Goal: Information Seeking & Learning: Learn about a topic

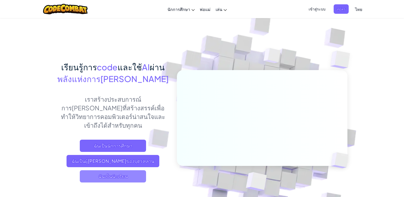
click at [116, 170] on span "ฉันเป็นนักเรียน" at bounding box center [113, 176] width 66 height 12
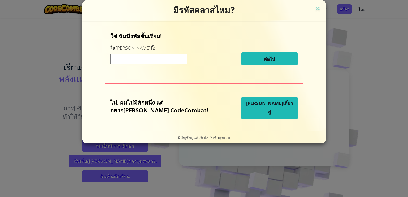
click at [254, 110] on span "[PERSON_NAME]เดี๋ยวนี้" at bounding box center [269, 108] width 47 height 16
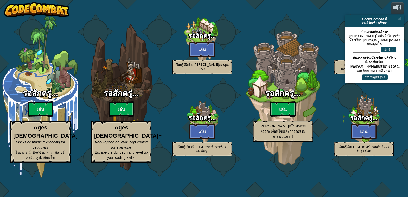
select select "th"
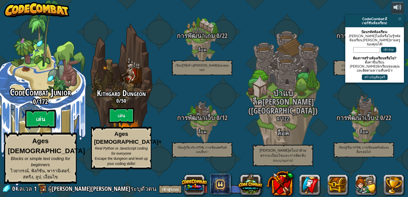
click at [37, 127] on btn "เล่น" at bounding box center [40, 119] width 31 height 18
select select "th"
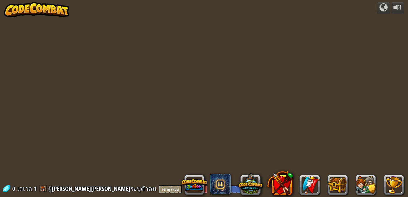
select select "th"
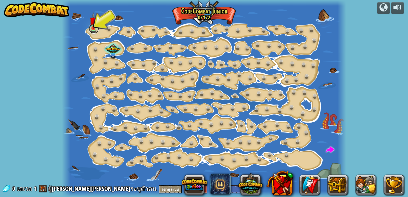
click at [91, 30] on link at bounding box center [94, 28] width 10 height 10
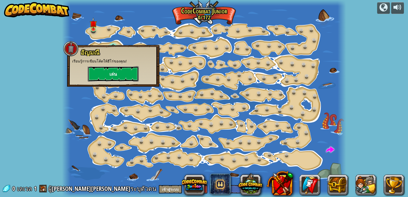
click at [110, 77] on button "เล่น" at bounding box center [113, 73] width 51 height 15
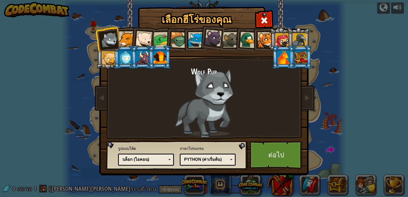
click at [261, 37] on div at bounding box center [265, 40] width 16 height 16
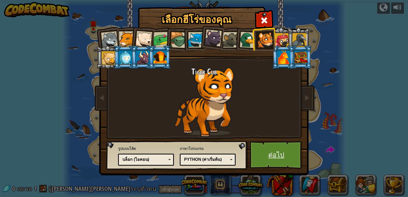
click at [293, 156] on link "ต่อไป" at bounding box center [275, 155] width 53 height 28
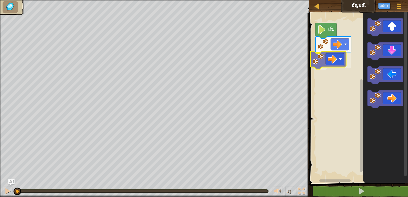
click at [331, 59] on div "เริ่ม" at bounding box center [357, 96] width 100 height 172
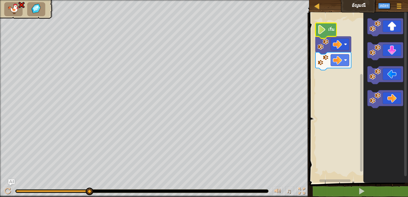
click at [325, 29] on image "พื้นที่ทำงาน Blockly" at bounding box center [321, 29] width 9 height 9
click at [329, 32] on icon "พื้นที่ทำงาน Blockly" at bounding box center [325, 31] width 21 height 16
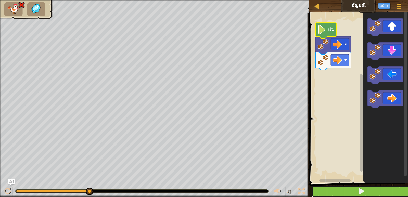
click at [376, 191] on button at bounding box center [361, 191] width 100 height 12
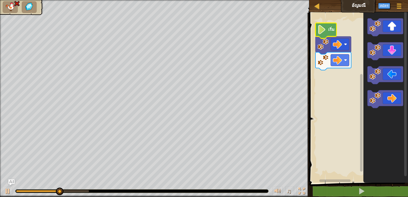
click at [330, 30] on text "เริ่ม" at bounding box center [331, 29] width 6 height 6
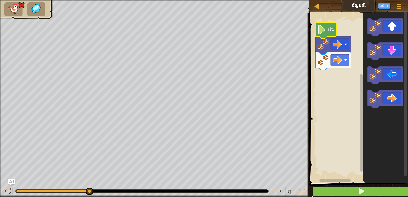
click at [366, 192] on button at bounding box center [361, 191] width 100 height 12
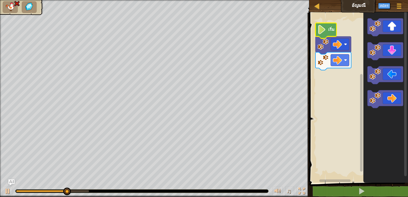
click at [334, 38] on icon "พื้นที่ทำงาน Blockly" at bounding box center [333, 45] width 36 height 18
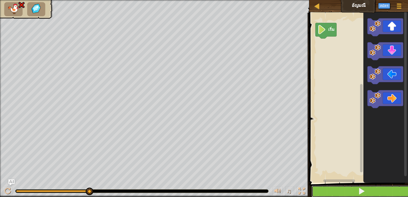
click at [350, 190] on button at bounding box center [361, 191] width 100 height 12
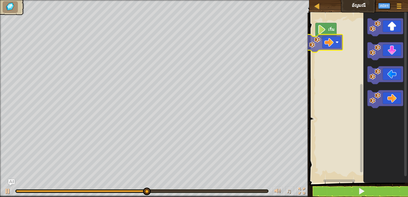
click at [336, 45] on div "เริ่ม" at bounding box center [357, 96] width 100 height 172
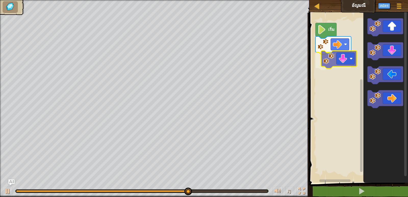
click at [344, 57] on div "เริ่ม" at bounding box center [357, 96] width 100 height 172
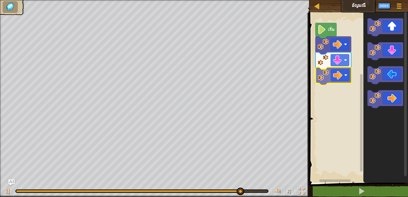
click at [328, 74] on div "เริ่ม" at bounding box center [357, 96] width 100 height 172
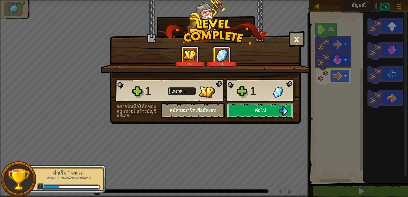
click at [285, 111] on img at bounding box center [283, 111] width 10 height 10
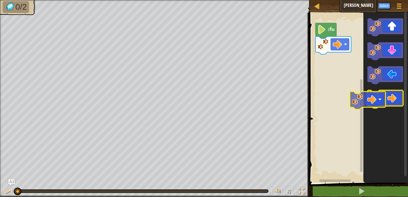
click at [384, 102] on icon "พื้นที่ทำงาน Blockly" at bounding box center [385, 99] width 36 height 18
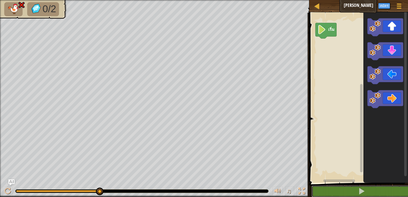
drag, startPoint x: 372, startPoint y: 192, endPoint x: 375, endPoint y: 184, distance: 8.9
click at [374, 185] on div "1 2 go ( 'right' ) הההההההההההההההההההההההההההההההההההההההההההההההההההההההההההה…" at bounding box center [357, 114] width 100 height 199
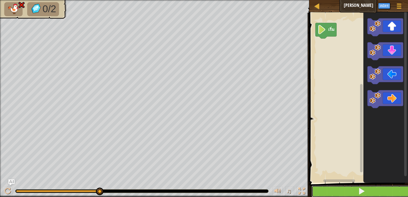
click at [367, 194] on button at bounding box center [361, 191] width 100 height 12
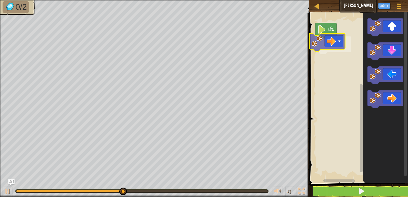
click at [333, 45] on div "เริ่ม" at bounding box center [357, 96] width 100 height 172
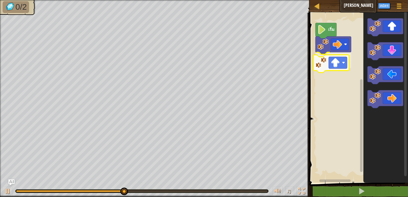
click at [341, 62] on div "เริ่ม" at bounding box center [357, 96] width 100 height 172
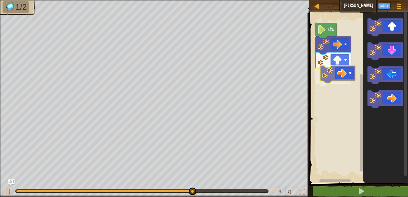
click at [335, 72] on div "เริ่ม" at bounding box center [357, 96] width 100 height 172
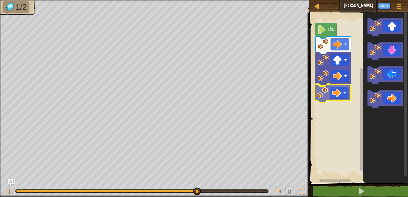
click at [342, 97] on div "เริ่ม" at bounding box center [357, 96] width 100 height 172
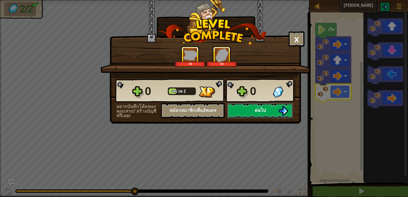
click at [265, 109] on span "ต่อไป" at bounding box center [259, 110] width 11 height 6
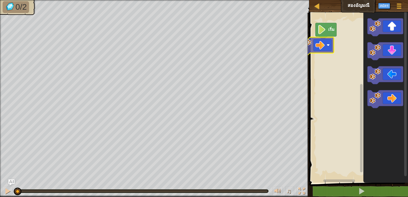
click at [316, 50] on div "เริ่ม" at bounding box center [357, 96] width 100 height 172
click at [335, 41] on div "เริ่ม" at bounding box center [357, 96] width 100 height 172
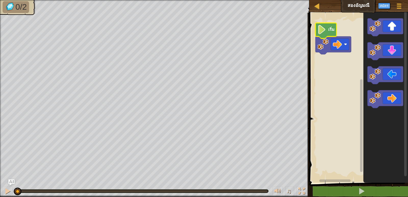
click at [326, 31] on icon "พื้นที่ทำงาน Blockly" at bounding box center [325, 31] width 21 height 16
click at [323, 48] on image "พื้นที่ทำงาน Blockly" at bounding box center [322, 44] width 11 height 11
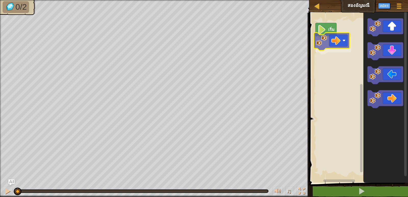
click at [337, 40] on div "เริ่ม" at bounding box center [357, 96] width 100 height 172
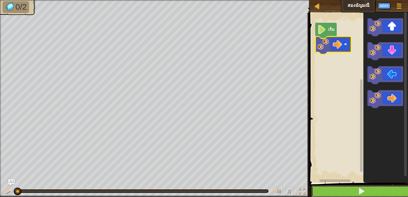
click at [366, 187] on button at bounding box center [361, 191] width 100 height 12
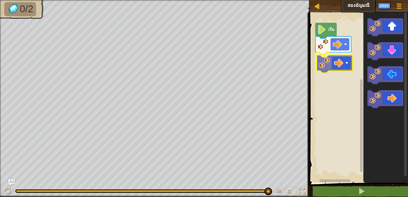
click at [342, 61] on div "เริ่ม" at bounding box center [357, 96] width 100 height 172
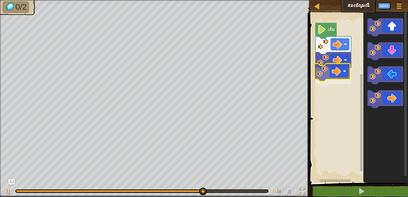
click at [329, 75] on div "เริ่ม" at bounding box center [357, 96] width 100 height 172
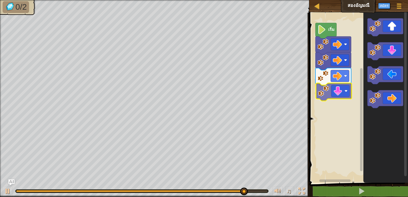
click at [345, 90] on div "เริ่ม" at bounding box center [357, 96] width 100 height 172
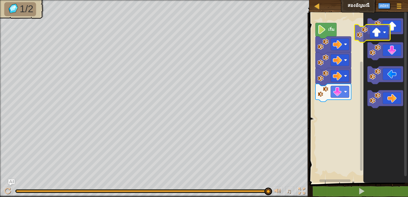
click at [373, 37] on icon "พื้นที่ทำงาน Blockly" at bounding box center [385, 96] width 45 height 172
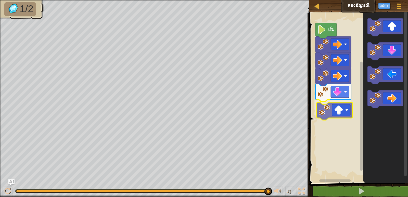
click at [328, 118] on div "เริ่ม" at bounding box center [357, 96] width 100 height 172
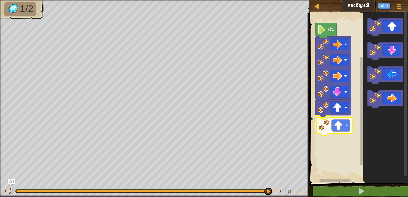
click at [340, 125] on div "เริ่ม" at bounding box center [357, 96] width 100 height 172
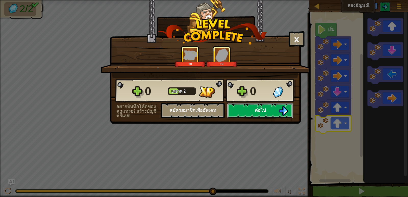
click at [264, 108] on span "ต่อไป" at bounding box center [259, 110] width 11 height 6
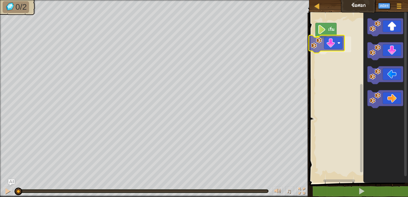
click at [331, 46] on div "เริ่ม" at bounding box center [357, 96] width 100 height 172
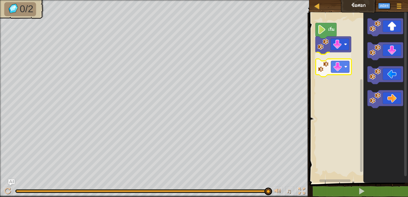
click at [332, 64] on div "เริ่ม" at bounding box center [357, 96] width 100 height 172
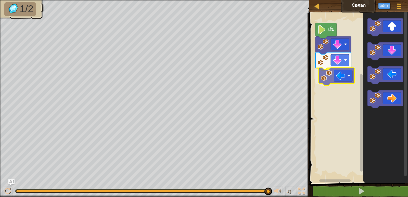
click at [333, 78] on div "เริ่ม" at bounding box center [357, 96] width 100 height 172
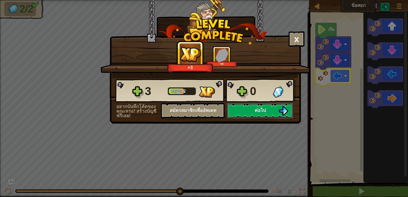
click at [264, 111] on span "ต่อไป" at bounding box center [259, 110] width 11 height 6
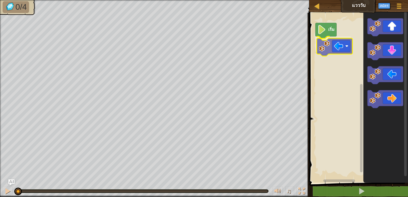
click at [347, 51] on div "เริ่ม" at bounding box center [357, 96] width 100 height 172
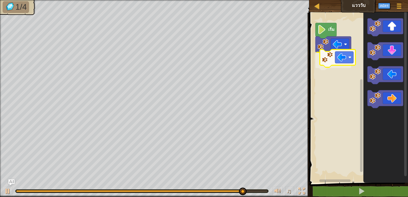
click at [344, 60] on div "เริ่ม" at bounding box center [357, 96] width 100 height 172
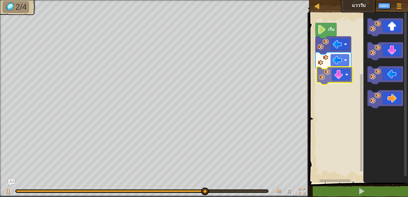
click at [336, 70] on div "เริ่ม" at bounding box center [357, 96] width 100 height 172
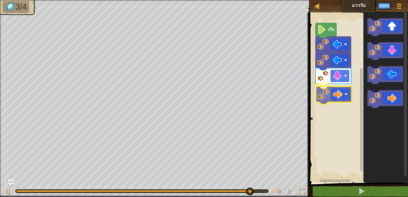
click at [334, 99] on div "เริ่ม" at bounding box center [357, 96] width 100 height 172
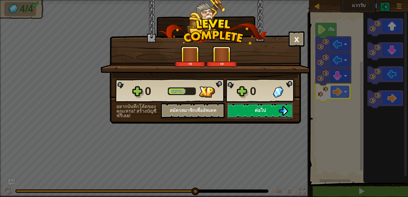
click at [265, 109] on span "ต่อไป" at bounding box center [259, 110] width 11 height 6
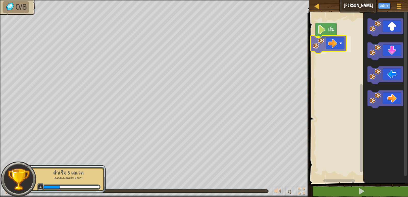
click at [336, 48] on div "เริ่ม" at bounding box center [357, 96] width 100 height 172
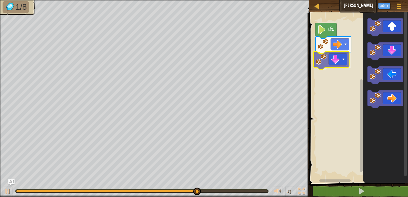
click at [331, 61] on div "เริ่ม" at bounding box center [357, 96] width 100 height 172
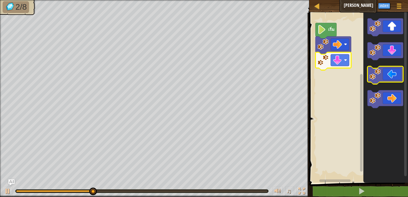
click at [379, 77] on image "พื้นที่ทำงาน Blockly" at bounding box center [374, 74] width 11 height 11
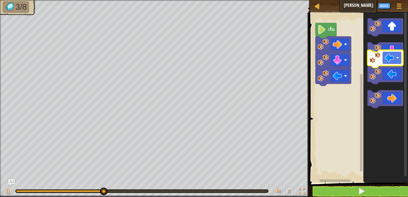
click at [379, 62] on icon "พื้นที่ทำงาน Blockly" at bounding box center [385, 96] width 45 height 172
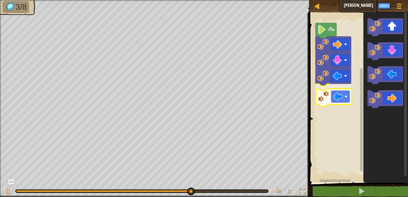
click at [344, 99] on div "เริ่ม" at bounding box center [357, 96] width 100 height 172
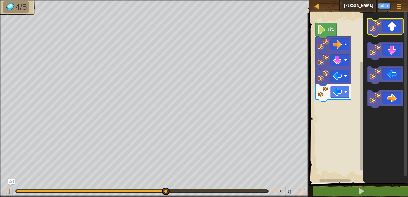
click at [384, 19] on icon "พื้นที่ทำงาน Blockly" at bounding box center [385, 27] width 36 height 18
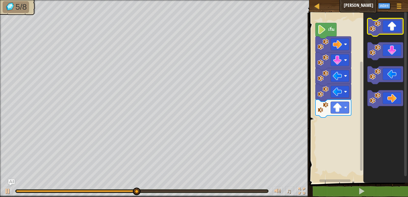
click at [380, 19] on g "พื้นที่ทำงาน Blockly" at bounding box center [385, 27] width 36 height 18
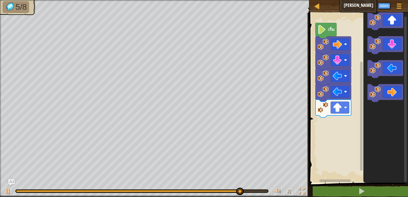
click at [384, 5] on div "แผนที่ จัตุรัส[PERSON_NAME] เมนูเกม สมัคร Ask AI 1 הההההההההההההההההההההההההההה…" at bounding box center [204, 98] width 408 height 197
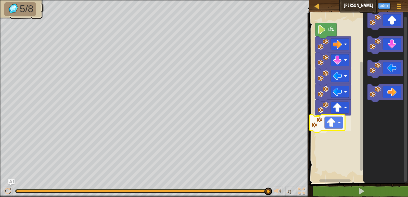
click at [321, 120] on div "เริ่ม" at bounding box center [357, 96] width 100 height 172
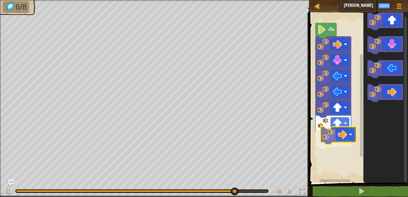
click at [347, 135] on div "เริ่ม" at bounding box center [357, 96] width 100 height 172
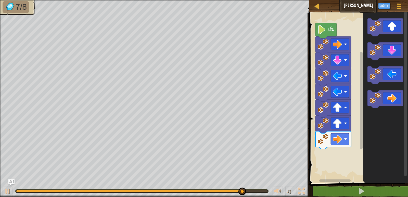
click at [386, 96] on g "พื้นที่ทำงาน Blockly" at bounding box center [385, 99] width 36 height 18
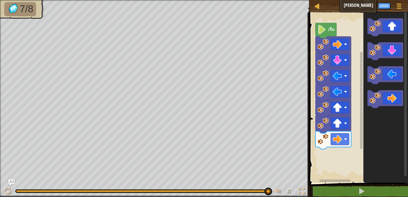
click at [366, 132] on icon "พื้นที่ทำงาน Blockly" at bounding box center [385, 96] width 45 height 172
click at [380, 100] on g "พื้นที่ทำงาน Blockly" at bounding box center [385, 99] width 36 height 18
click at [369, 102] on g "พื้นที่ทำงาน Blockly" at bounding box center [385, 99] width 36 height 18
click at [327, 156] on div "เริ่ม" at bounding box center [357, 96] width 100 height 172
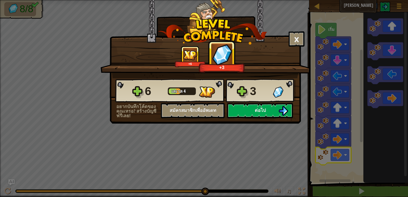
click at [271, 102] on div "6 [PERSON_NAME] 4 3" at bounding box center [205, 90] width 181 height 24
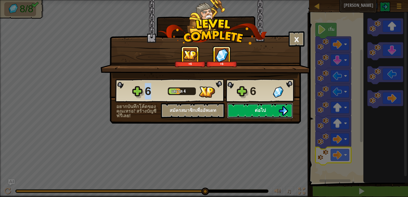
click at [263, 109] on span "ต่อไป" at bounding box center [259, 110] width 11 height 6
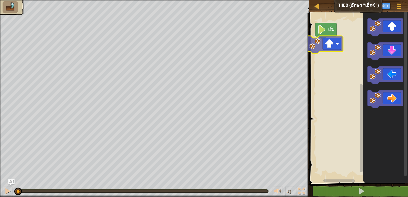
click at [326, 47] on div "เริ่ม" at bounding box center [357, 96] width 100 height 172
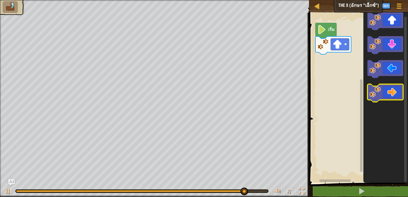
click at [386, 92] on icon "พื้นที่ทำงาน Blockly" at bounding box center [385, 93] width 36 height 18
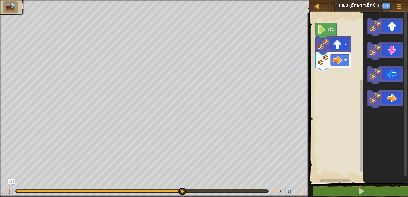
click at [388, 134] on icon "พื้นที่ทำงาน Blockly" at bounding box center [385, 96] width 45 height 172
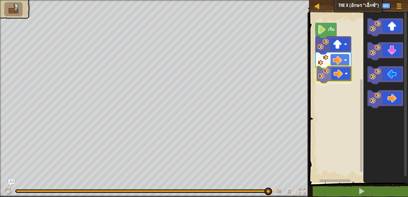
click at [328, 77] on div "เริ่ม" at bounding box center [357, 96] width 100 height 172
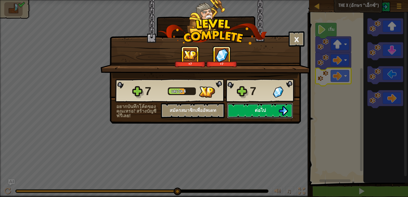
click at [257, 107] on span "ต่อไป" at bounding box center [259, 110] width 11 height 6
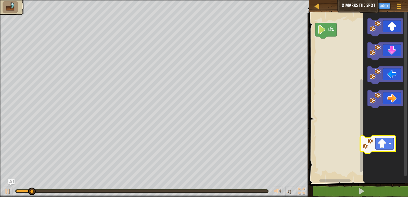
click at [390, 167] on icon "พื้นที่ทำงาน Blockly" at bounding box center [385, 96] width 45 height 172
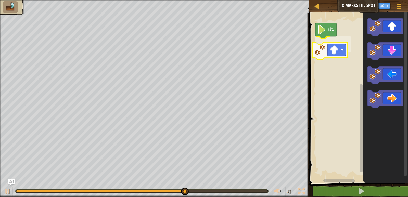
click at [315, 53] on div "เริ่ม" at bounding box center [357, 96] width 100 height 172
click at [315, 53] on g "เริ่ม" at bounding box center [357, 96] width 100 height 172
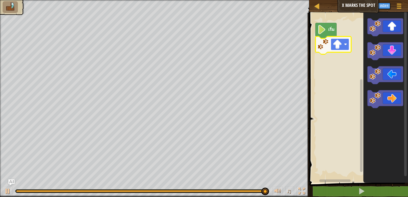
click at [338, 49] on image "พื้นที่ทำงาน Blockly" at bounding box center [336, 44] width 9 height 9
click at [380, 114] on icon "พื้นที่ทำงาน Blockly" at bounding box center [385, 96] width 45 height 172
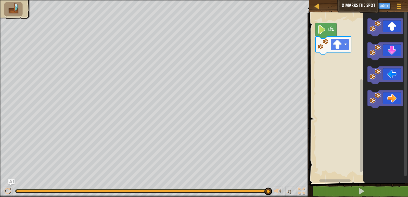
click at [345, 44] on image "พื้นที่ทำงาน Blockly" at bounding box center [345, 44] width 3 height 3
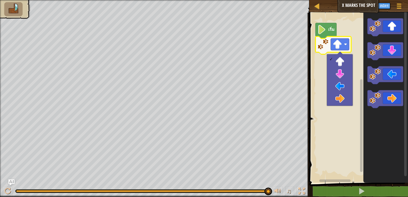
click at [332, 119] on rect "พื้นที่ทำงาน Blockly" at bounding box center [357, 96] width 100 height 172
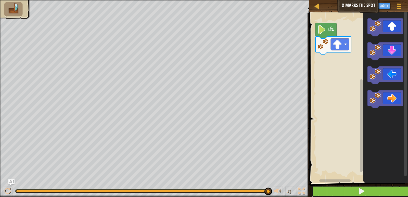
click at [349, 191] on button at bounding box center [361, 191] width 100 height 12
click at [379, 189] on button at bounding box center [361, 191] width 100 height 12
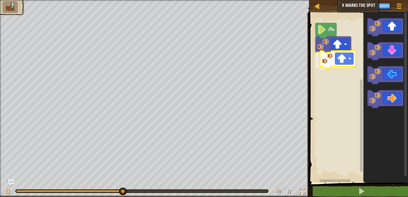
click at [334, 60] on div "เริ่ม" at bounding box center [357, 96] width 100 height 172
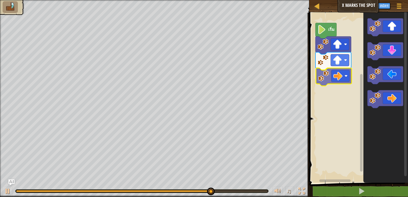
click at [334, 77] on div "เริ่ม" at bounding box center [357, 96] width 100 height 172
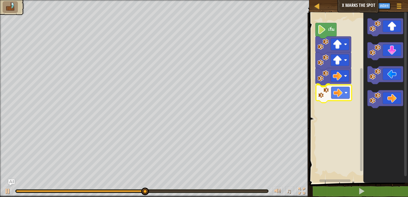
click at [329, 89] on div "เริ่ม" at bounding box center [357, 96] width 100 height 172
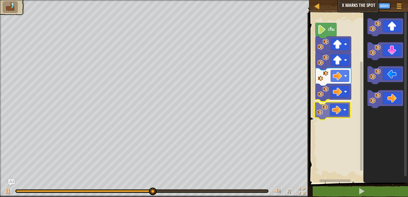
click at [321, 108] on div "เริ่ม" at bounding box center [357, 96] width 100 height 172
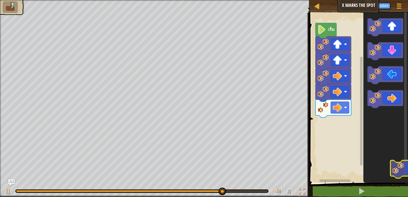
click at [403, 137] on icon "พื้นที่ทำงาน Blockly" at bounding box center [385, 96] width 45 height 172
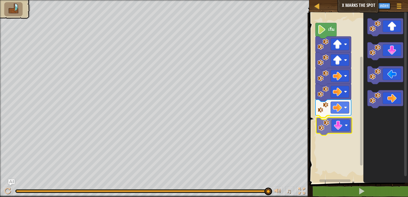
click at [342, 124] on div "เริ่ม" at bounding box center [357, 96] width 100 height 172
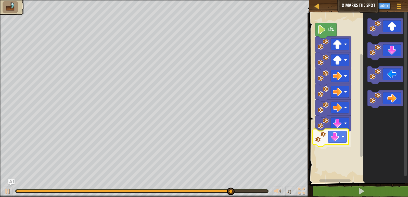
click at [322, 137] on div "เริ่ม" at bounding box center [357, 96] width 100 height 172
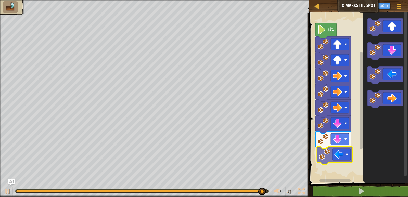
click at [335, 154] on div "เริ่ม" at bounding box center [357, 96] width 100 height 172
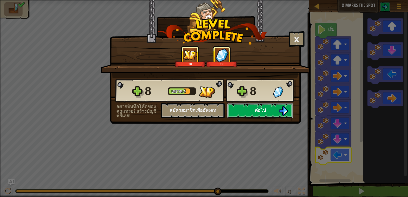
click at [264, 106] on button "ต่อไป" at bounding box center [260, 110] width 66 height 15
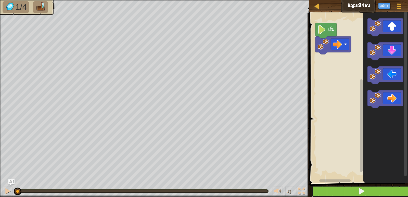
click at [339, 187] on button at bounding box center [361, 191] width 100 height 12
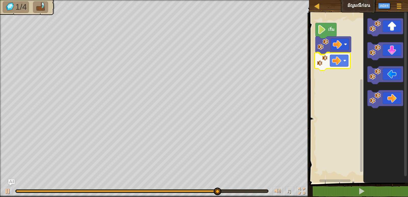
click at [331, 69] on div "เริ่ม" at bounding box center [357, 96] width 100 height 172
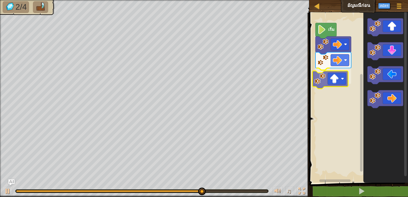
click at [326, 78] on div "เริ่ม" at bounding box center [357, 96] width 100 height 172
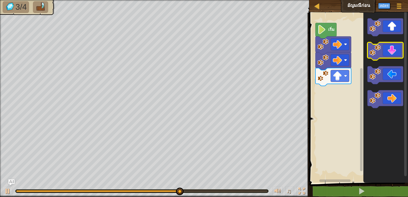
click at [383, 53] on icon "พื้นที่ทำงาน Blockly" at bounding box center [385, 51] width 36 height 18
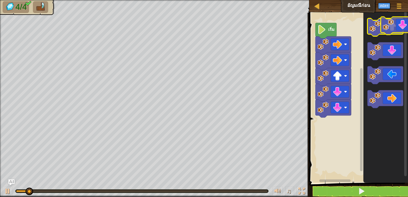
click at [396, 28] on g "พื้นที่ทำงาน Blockly" at bounding box center [385, 63] width 36 height 90
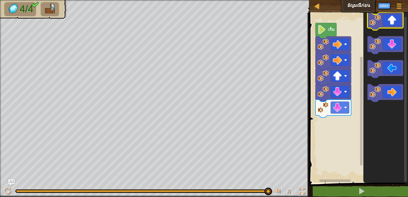
click at [385, 22] on icon "พื้นที่ทำงาน Blockly" at bounding box center [385, 21] width 36 height 18
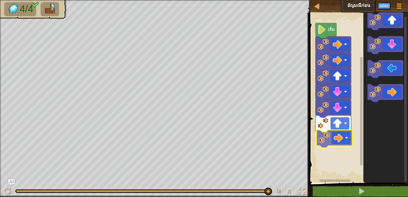
click at [336, 141] on div "เริ่ม" at bounding box center [357, 96] width 100 height 172
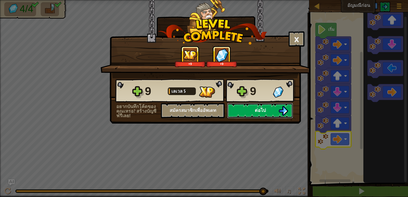
click at [259, 111] on span "ต่อไป" at bounding box center [259, 110] width 11 height 6
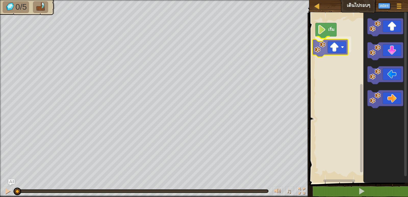
click at [340, 44] on div "เริ่ม" at bounding box center [357, 96] width 100 height 172
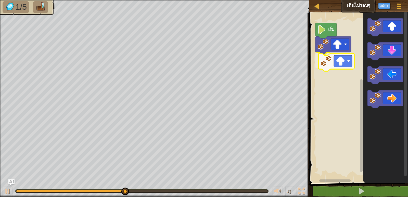
click at [339, 59] on div "เริ่ม" at bounding box center [357, 96] width 100 height 172
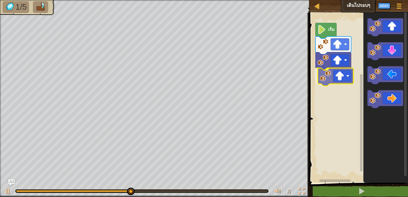
click at [343, 77] on div "เริ่ม" at bounding box center [357, 96] width 100 height 172
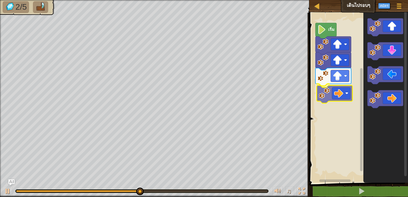
click at [346, 91] on div "เริ่ม" at bounding box center [357, 96] width 100 height 172
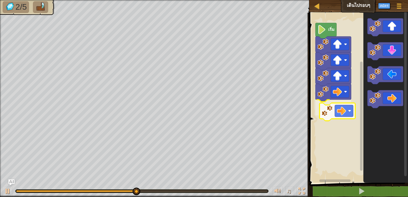
click at [338, 110] on div "เริ่ม" at bounding box center [357, 96] width 100 height 172
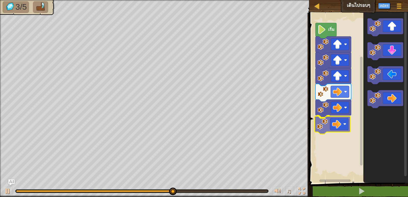
click at [338, 124] on div "เริ่ม" at bounding box center [357, 96] width 100 height 172
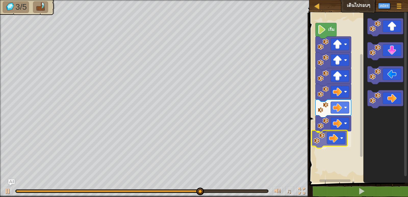
click at [334, 137] on div "เริ่ม" at bounding box center [357, 96] width 100 height 172
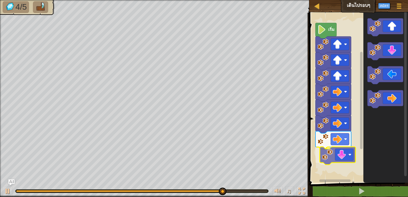
click at [345, 153] on div "เริ่ม" at bounding box center [357, 96] width 100 height 172
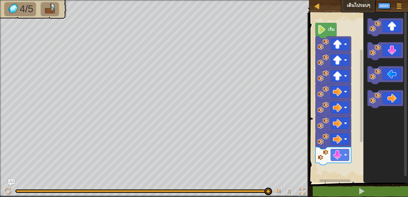
click at [393, 158] on icon "พื้นที่ทำงาน Blockly" at bounding box center [385, 96] width 45 height 172
click at [382, 87] on icon "พื้นที่ทำงาน Blockly" at bounding box center [385, 96] width 45 height 172
click at [381, 54] on icon "พื้นที่ทำงาน Blockly" at bounding box center [385, 51] width 36 height 18
click at [384, 53] on icon "พื้นที่ทำงาน Blockly" at bounding box center [385, 51] width 36 height 18
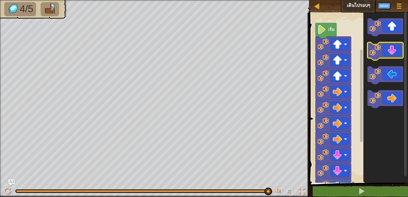
click at [384, 53] on icon "พื้นที่ทำงาน Blockly" at bounding box center [385, 51] width 36 height 18
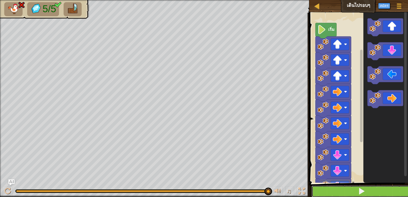
click at [383, 186] on button at bounding box center [361, 191] width 100 height 12
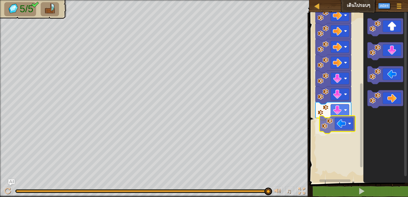
click at [334, 121] on div "เริ่ม" at bounding box center [357, 96] width 100 height 172
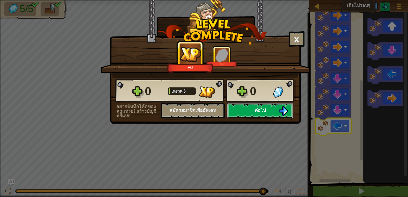
click at [286, 109] on img at bounding box center [283, 111] width 10 height 10
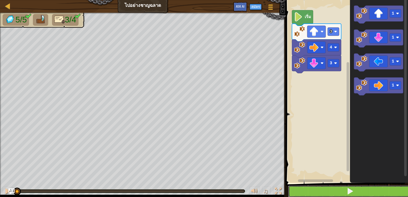
click at [326, 191] on button at bounding box center [350, 191] width 124 height 12
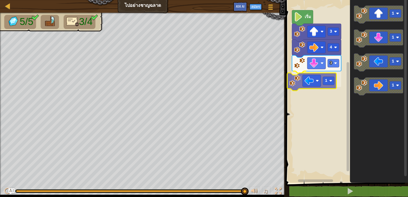
click at [311, 78] on div "3 1 4 3 เริ่ม 1 1 1 1 1" at bounding box center [346, 89] width 124 height 185
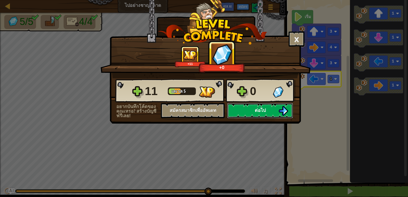
click at [259, 109] on span "ต่อไป" at bounding box center [259, 110] width 11 height 6
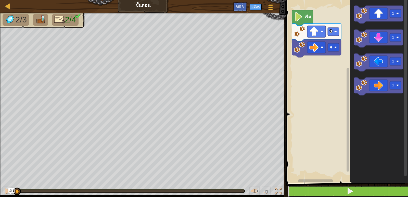
drag, startPoint x: 349, startPoint y: 191, endPoint x: 349, endPoint y: 189, distance: 2.6
click at [349, 190] on span at bounding box center [349, 190] width 7 height 7
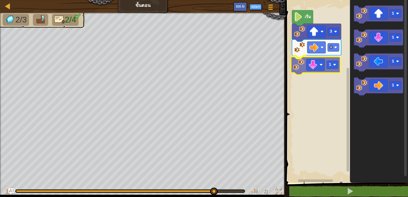
click at [315, 66] on div "3 4 1 เริ่ม 1 1 1 1 1" at bounding box center [346, 89] width 124 height 185
click at [315, 66] on g "3 4 1 เริ่ม" at bounding box center [346, 89] width 124 height 185
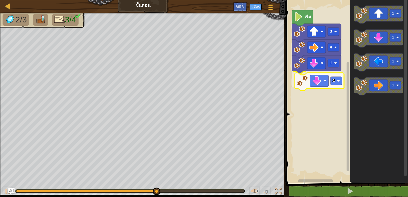
click at [301, 85] on div "3 4 1 1 เริ่ม 1 1 1 1 1" at bounding box center [346, 89] width 124 height 185
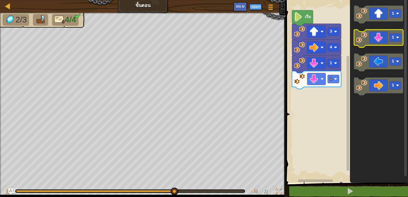
click at [374, 42] on icon "พื้นที่ทำงาน Blockly" at bounding box center [378, 39] width 49 height 18
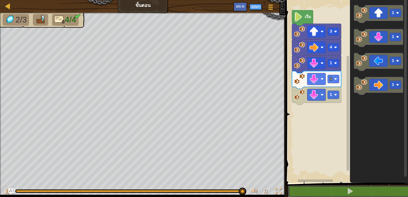
drag, startPoint x: 351, startPoint y: 188, endPoint x: 350, endPoint y: 184, distance: 4.9
click at [350, 188] on span at bounding box center [349, 190] width 7 height 7
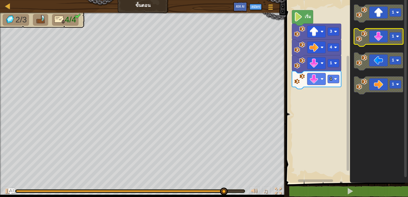
click at [364, 42] on icon "พื้นที่ทำงาน Blockly" at bounding box center [378, 38] width 49 height 18
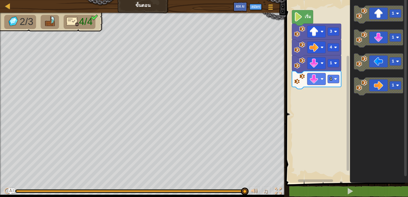
click at [324, 91] on div "3 4 1 1 เริ่ม 1 1 1 1" at bounding box center [346, 89] width 124 height 185
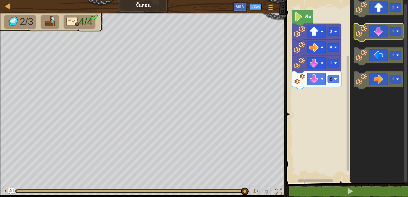
click at [381, 21] on icon "1 1 1 1" at bounding box center [378, 89] width 58 height 185
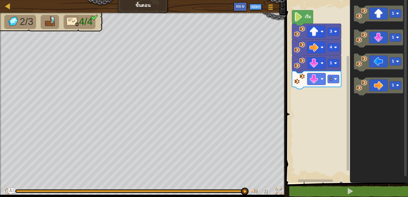
click at [329, 90] on div "3 4 1 1 เริ่ม 1 1 1 1" at bounding box center [346, 89] width 124 height 185
click at [380, 36] on icon "พื้นที่ทำงาน Blockly" at bounding box center [378, 39] width 49 height 18
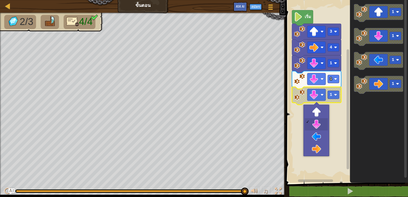
drag, startPoint x: 321, startPoint y: 123, endPoint x: 320, endPoint y: 115, distance: 7.7
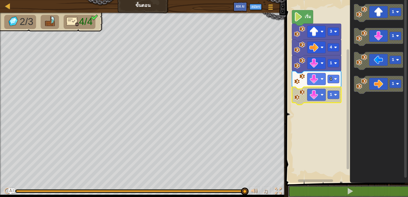
drag, startPoint x: 345, startPoint y: 187, endPoint x: 343, endPoint y: 180, distance: 7.7
click at [344, 183] on div "1 2 3 go ( 'up' , 3 ) go ( 'right' , 4 ) הההההההההההההההההההההההההההההההההההההה…" at bounding box center [346, 102] width 124 height 199
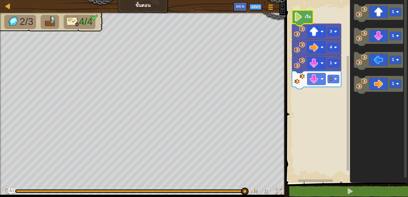
click at [302, 20] on image "พื้นที่ทำงาน Blockly" at bounding box center [298, 16] width 9 height 9
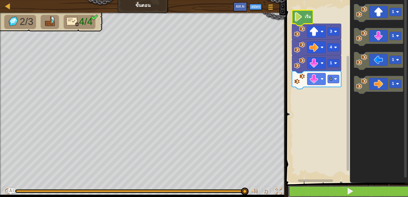
click at [390, 188] on button at bounding box center [350, 191] width 124 height 12
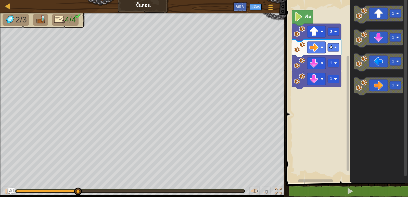
click at [315, 97] on div "เริ่ม 3 4 1 1 1 1 1 1" at bounding box center [346, 89] width 124 height 185
click at [368, 44] on icon "พื้นที่ทำงาน Blockly" at bounding box center [378, 39] width 49 height 18
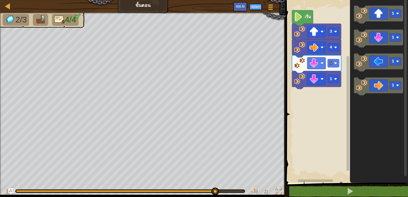
click at [403, 121] on icon "พื้นที่ทำงาน Blockly" at bounding box center [378, 89] width 58 height 185
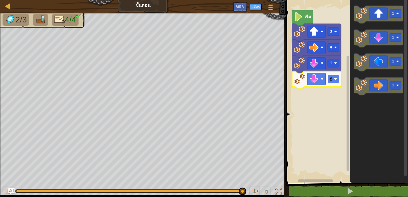
click at [333, 77] on rect "พื้นที่ทำงาน Blockly" at bounding box center [332, 79] width 11 height 8
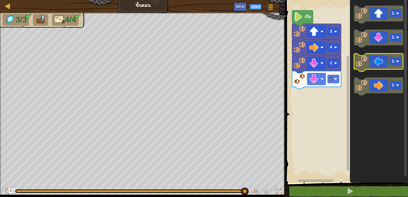
click at [367, 65] on image "พื้นที่ทำงาน Blockly" at bounding box center [361, 61] width 11 height 11
click at [368, 63] on icon "พื้นที่ทำงาน Blockly" at bounding box center [378, 62] width 49 height 18
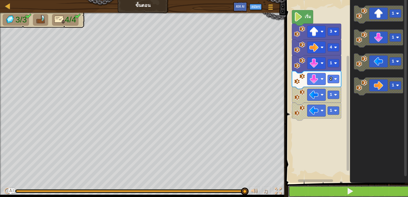
click at [348, 186] on button at bounding box center [350, 191] width 124 height 12
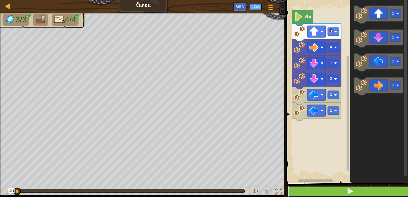
click at [348, 186] on button at bounding box center [350, 191] width 124 height 12
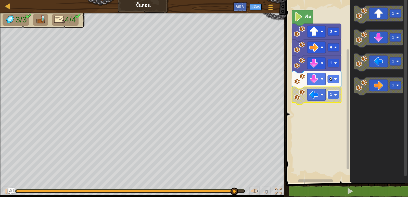
click at [334, 96] on image "พื้นที่ทำงาน Blockly" at bounding box center [335, 94] width 3 height 3
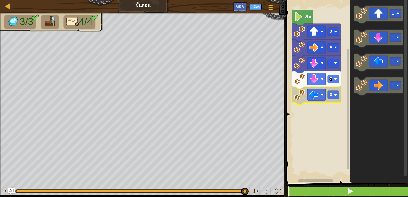
click at [348, 187] on button at bounding box center [350, 191] width 124 height 12
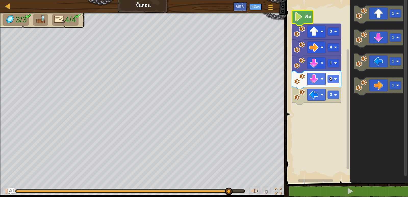
click at [311, 17] on icon "พื้นที่ทำงาน Blockly" at bounding box center [302, 18] width 21 height 16
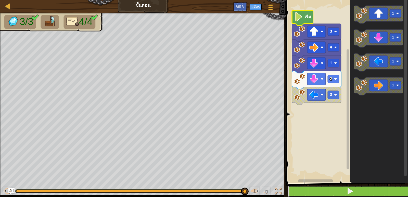
click at [322, 188] on button at bounding box center [350, 191] width 124 height 12
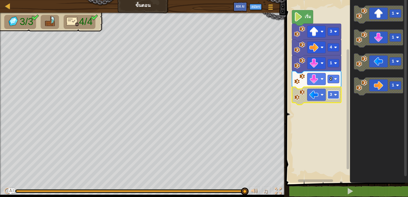
click at [332, 94] on rect "พื้นที่ทำงาน Blockly" at bounding box center [332, 95] width 11 height 8
click at [332, 92] on rect "พื้นที่ทำงาน Blockly" at bounding box center [332, 95] width 11 height 8
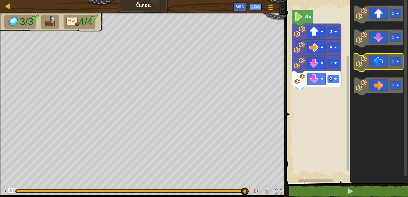
click at [370, 68] on icon "พื้นที่ทำงาน Blockly" at bounding box center [378, 62] width 49 height 18
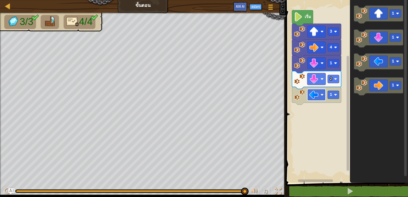
click at [323, 95] on image "พื้นที่ทำงาน Blockly" at bounding box center [321, 94] width 3 height 3
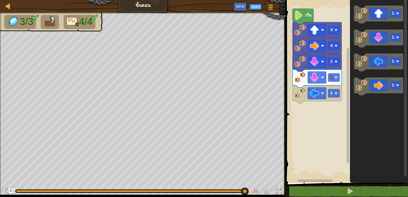
click at [307, 122] on rect "พื้นที่ทำงาน Blockly" at bounding box center [346, 89] width 124 height 185
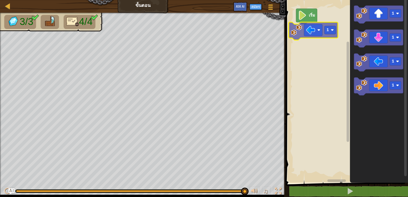
click at [328, 34] on div "เริ่ม 1 1 1 1 1" at bounding box center [346, 89] width 124 height 185
